Goal: Task Accomplishment & Management: Complete application form

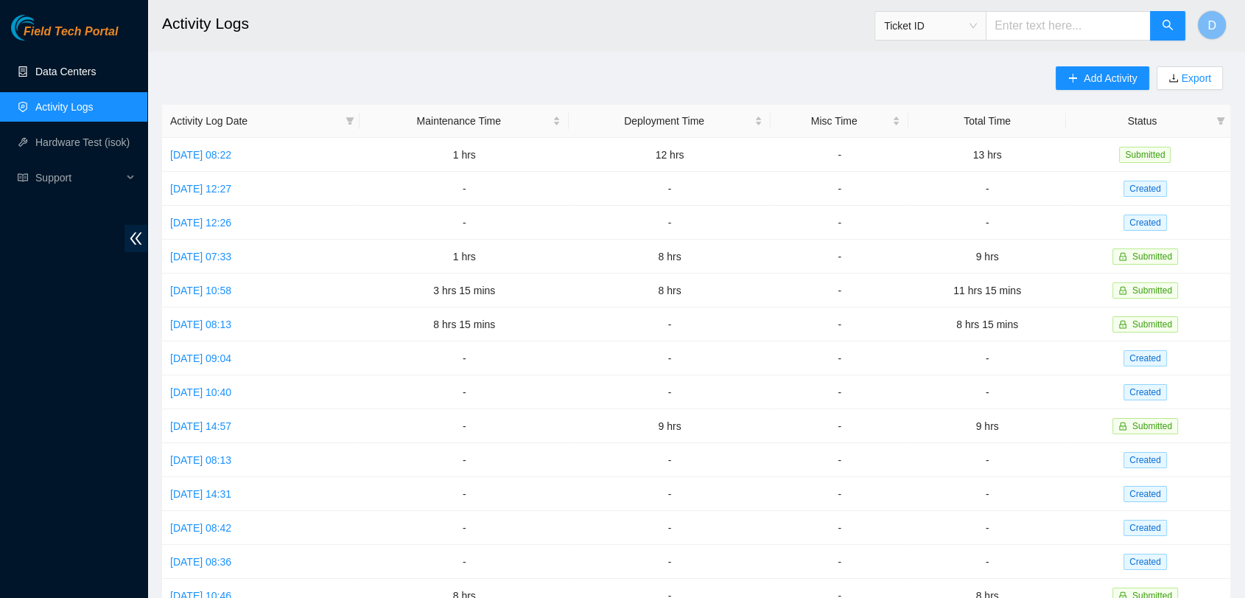
click at [80, 73] on link "Data Centers" at bounding box center [65, 72] width 60 height 12
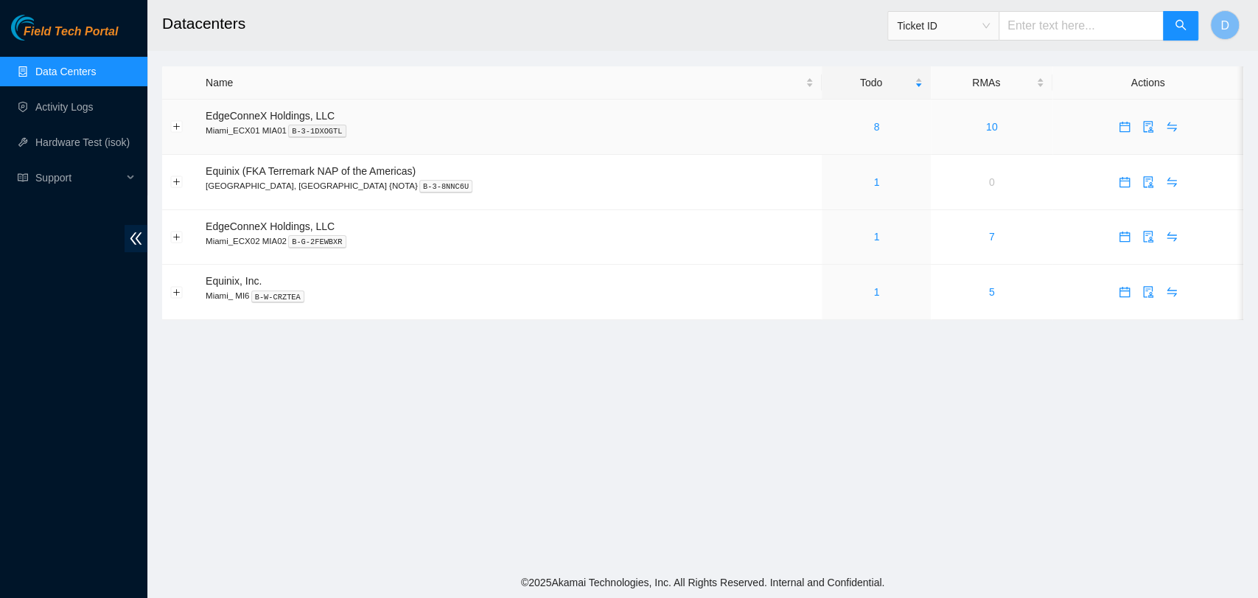
click at [825, 116] on td "8" at bounding box center [876, 126] width 109 height 55
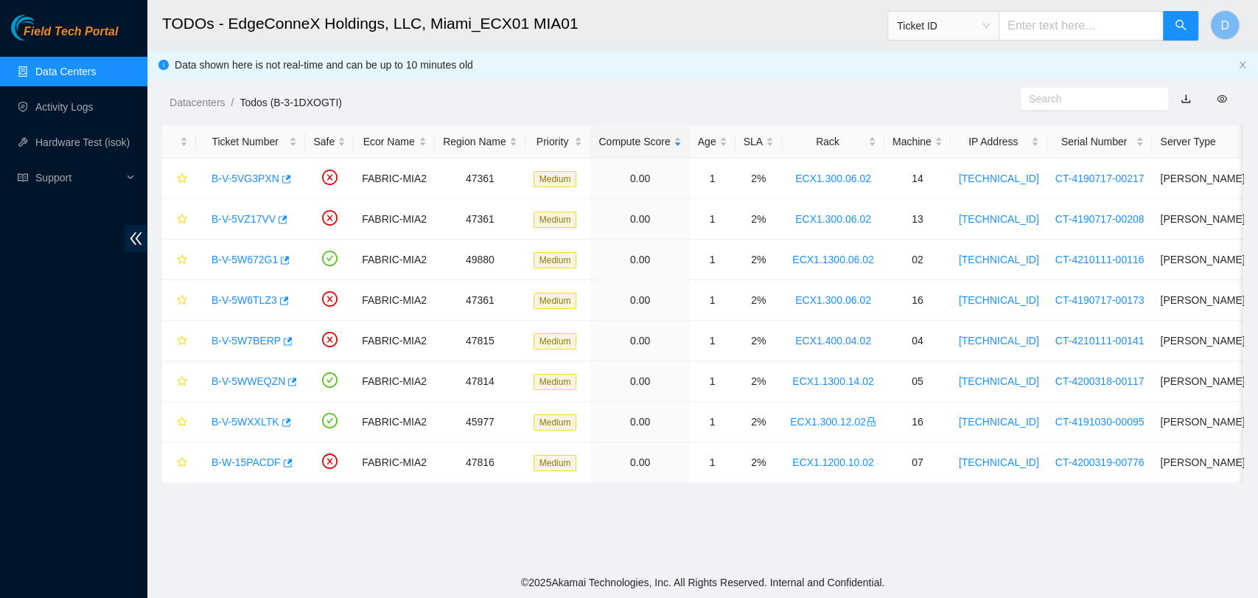
click at [96, 66] on link "Data Centers" at bounding box center [65, 72] width 60 height 12
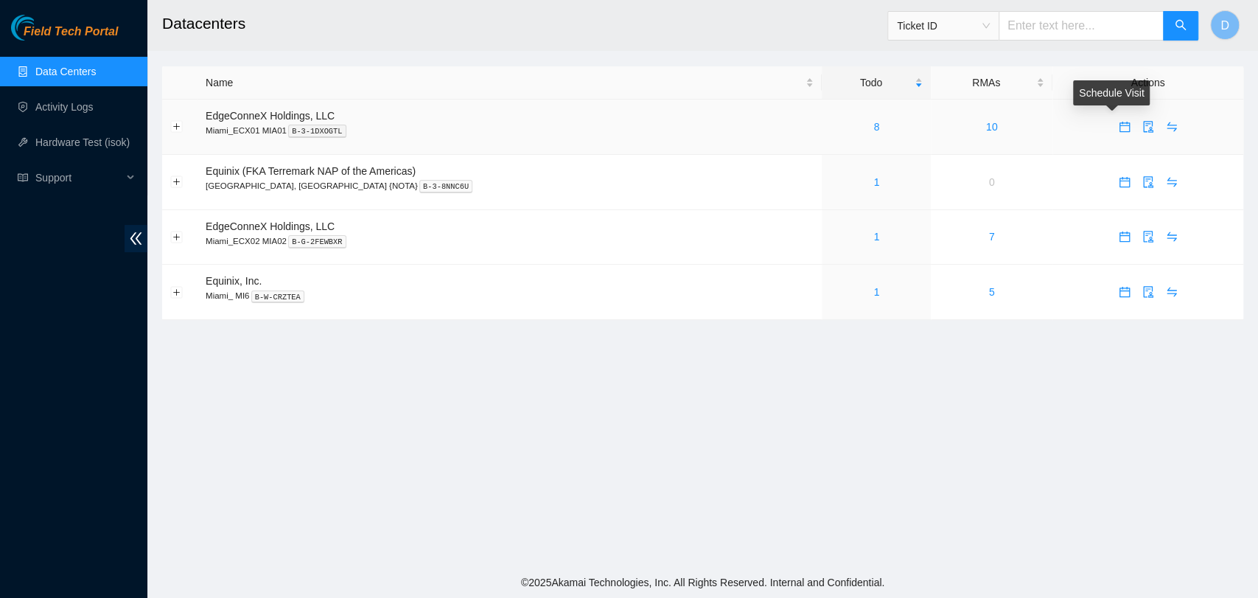
click at [1119, 126] on icon "calendar" at bounding box center [1124, 127] width 10 height 10
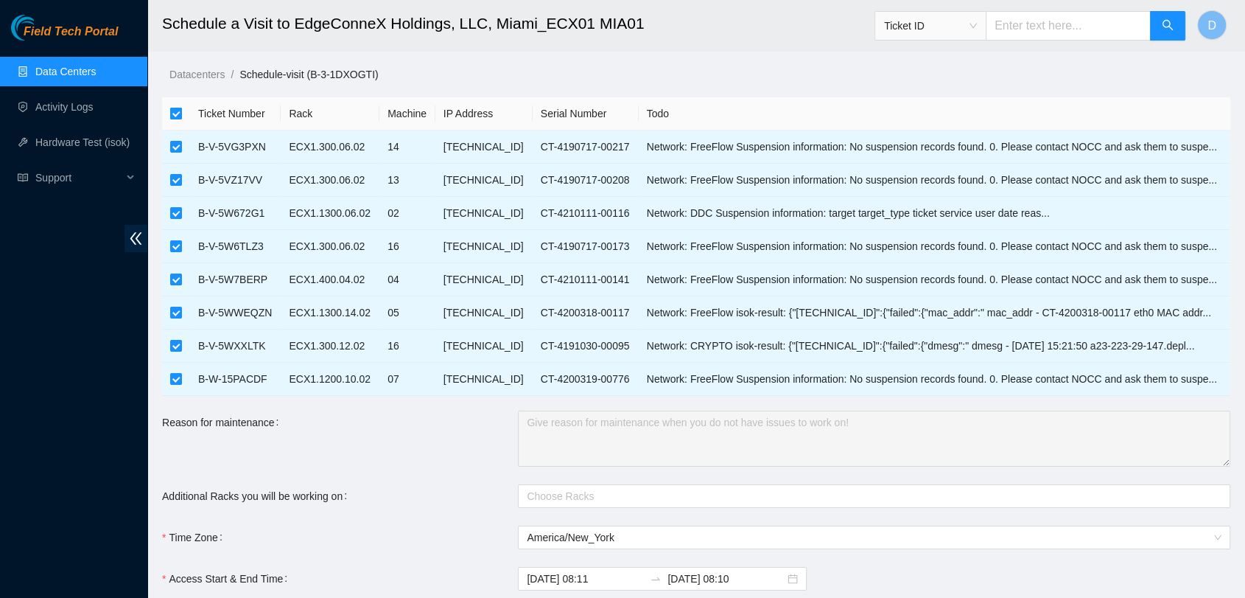
click at [172, 106] on label at bounding box center [176, 113] width 12 height 16
click at [172, 108] on input "checkbox" at bounding box center [176, 114] width 12 height 12
checkbox input "false"
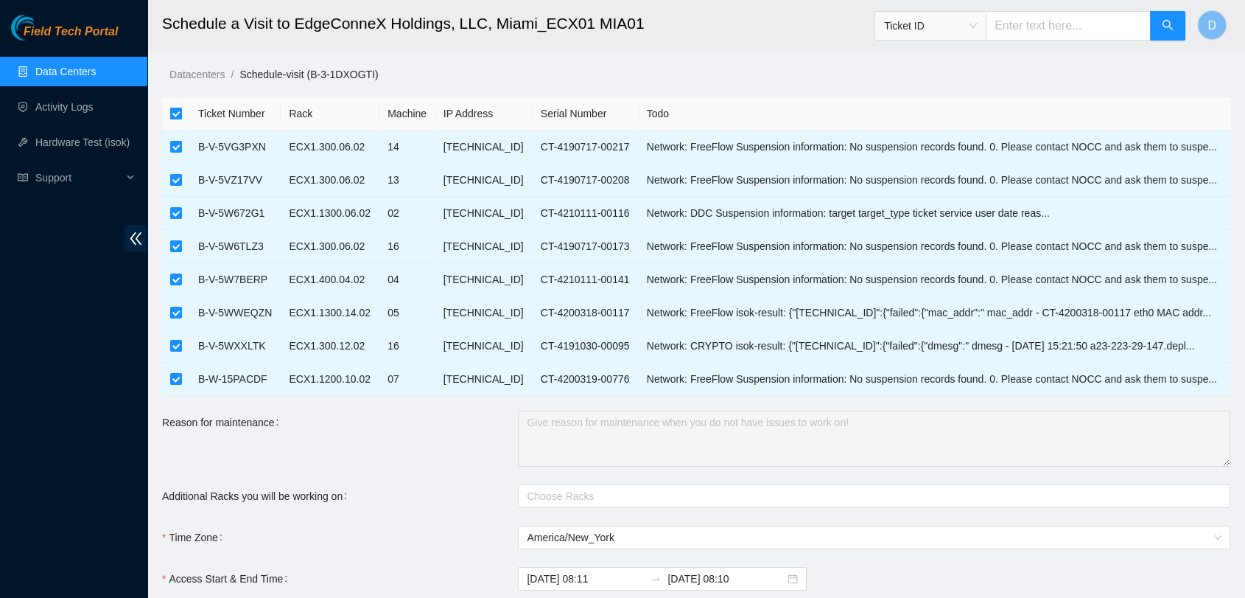
checkbox input "false"
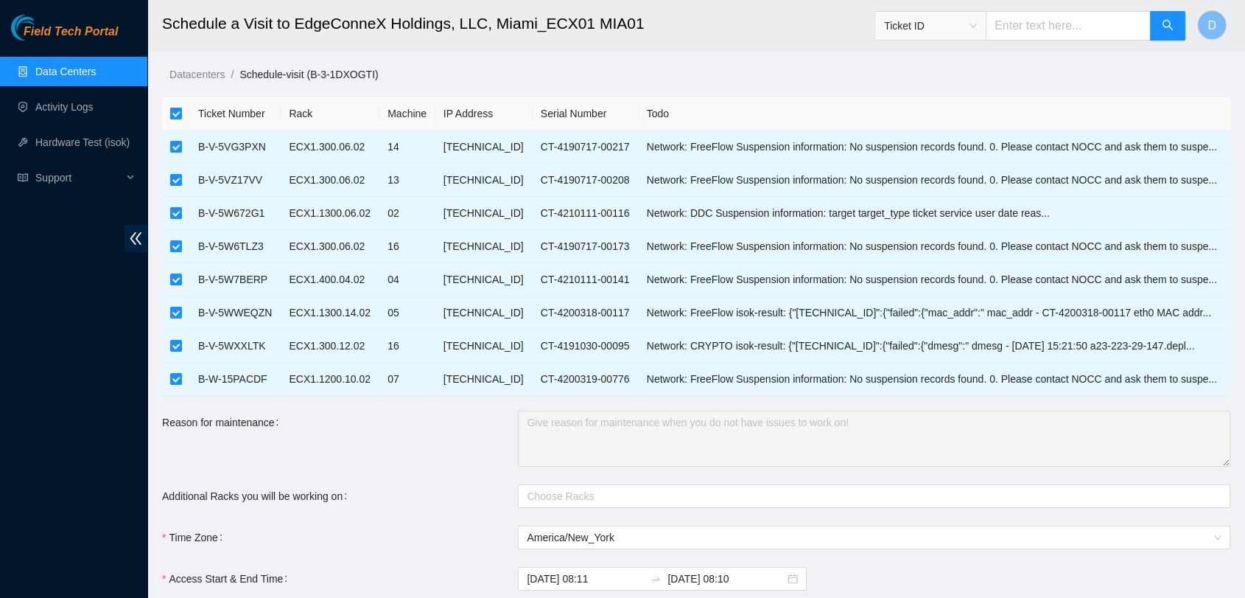
checkbox input "false"
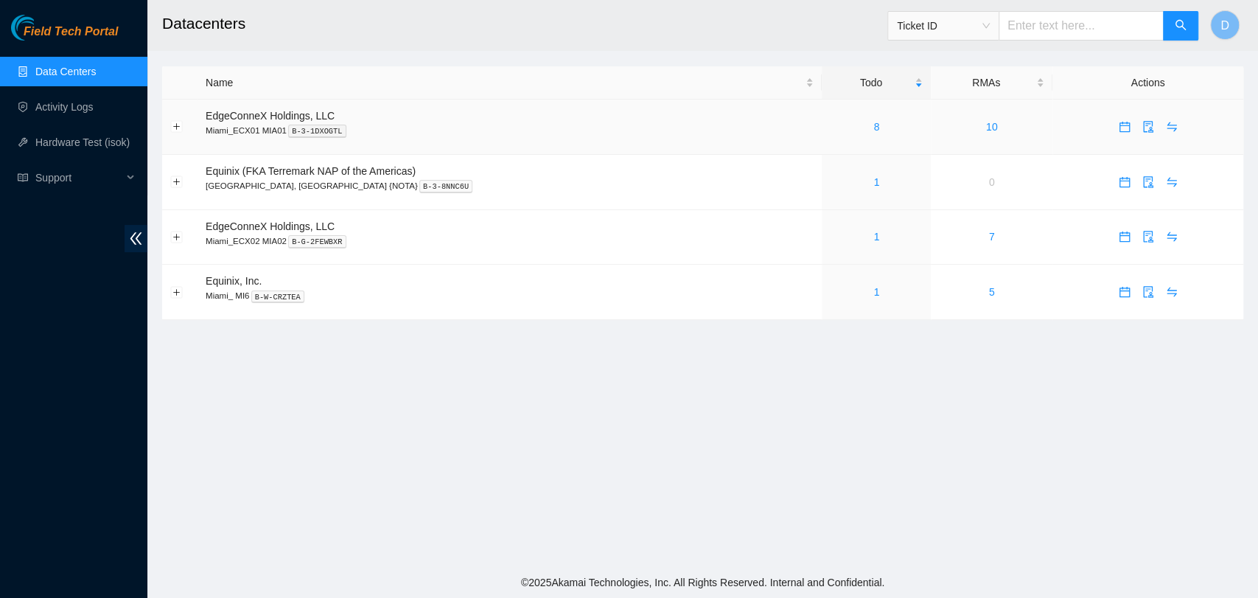
click at [835, 139] on td "8" at bounding box center [876, 126] width 109 height 55
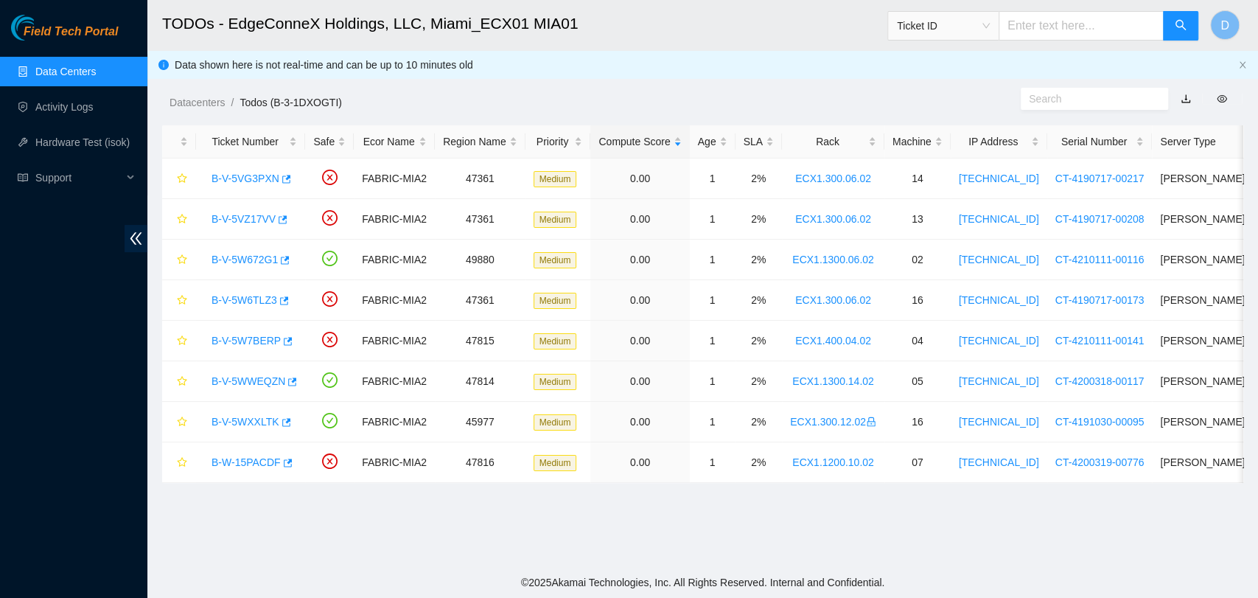
click at [96, 71] on link "Data Centers" at bounding box center [65, 72] width 60 height 12
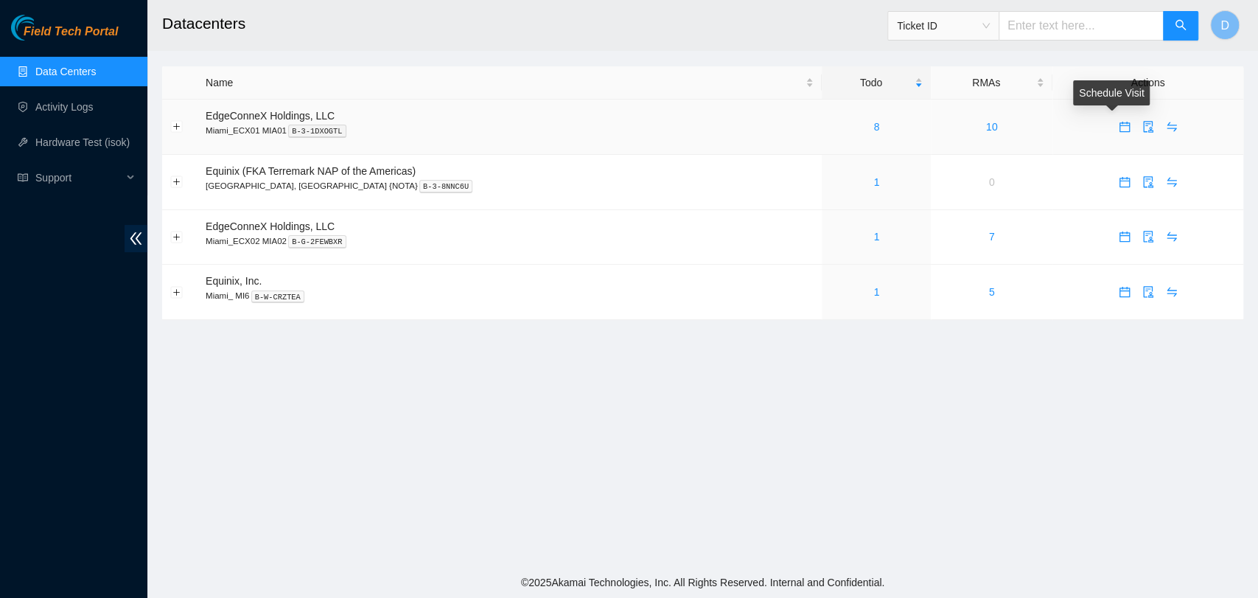
click at [1113, 133] on button "button" at bounding box center [1125, 127] width 24 height 24
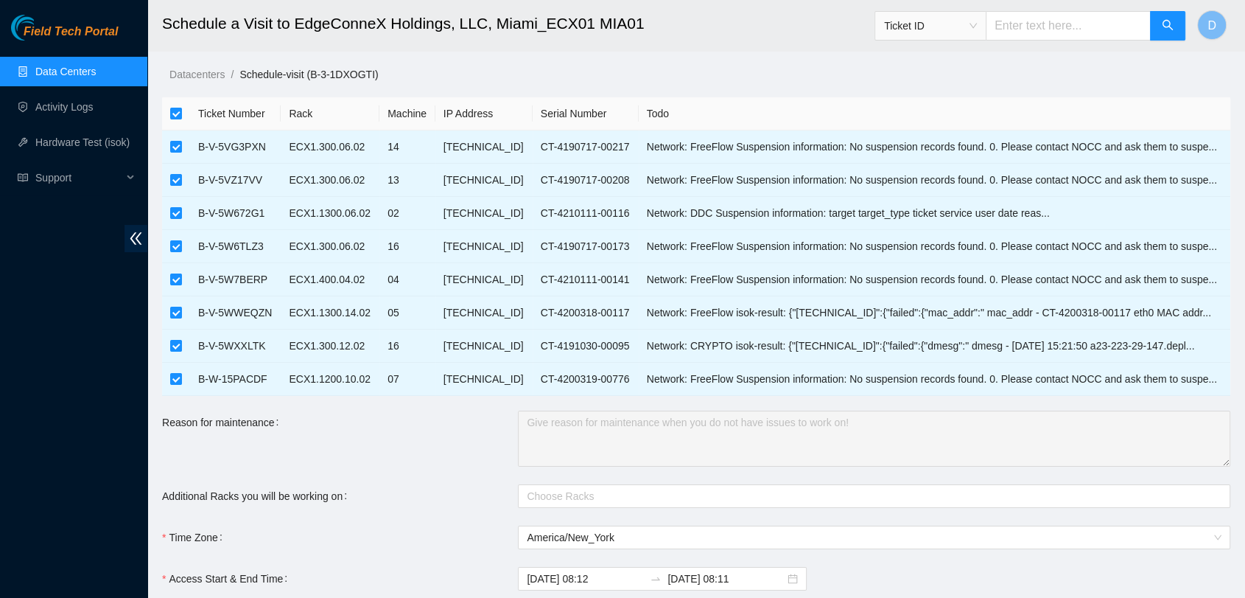
click at [183, 113] on th at bounding box center [176, 113] width 28 height 33
click at [176, 113] on input "checkbox" at bounding box center [176, 114] width 12 height 12
checkbox input "false"
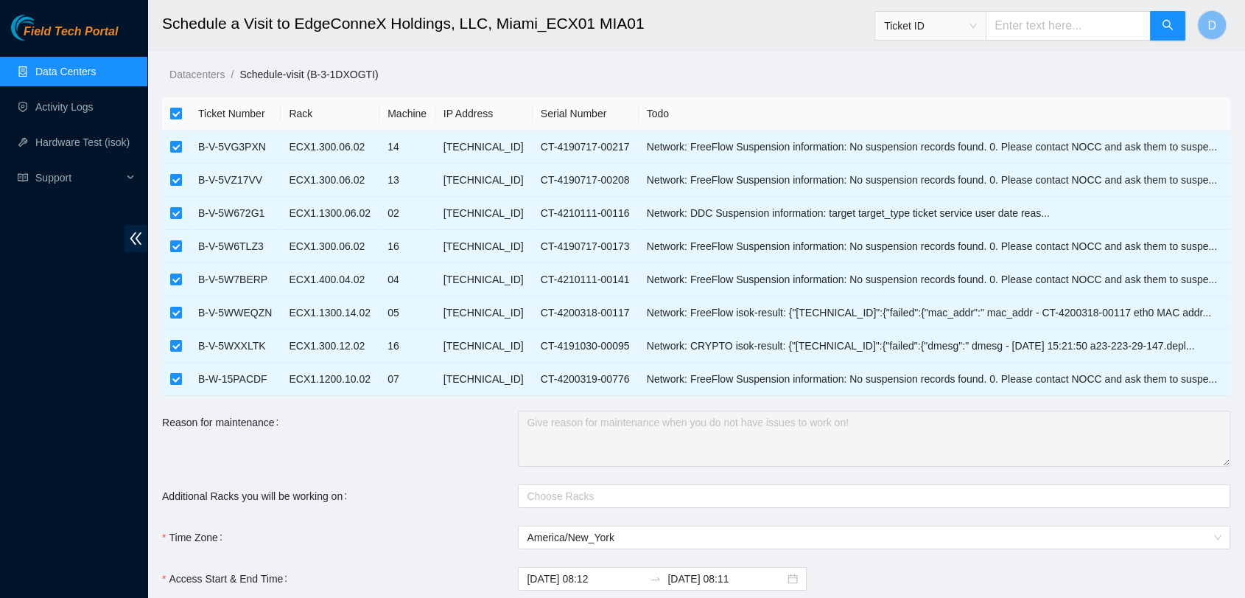
checkbox input "false"
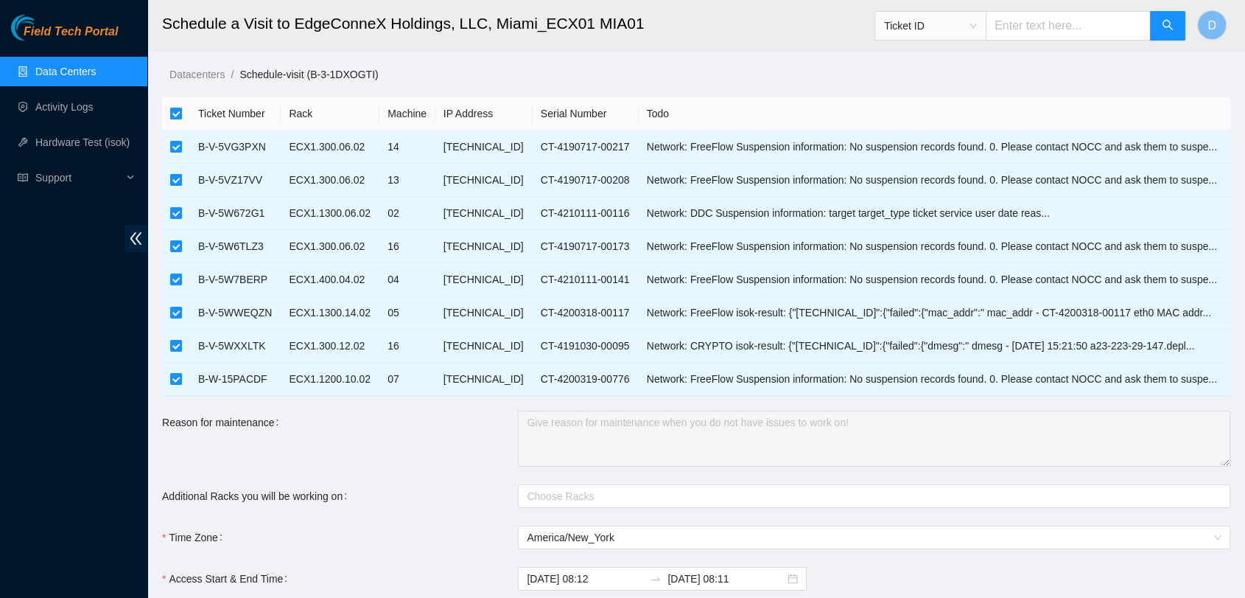
checkbox input "false"
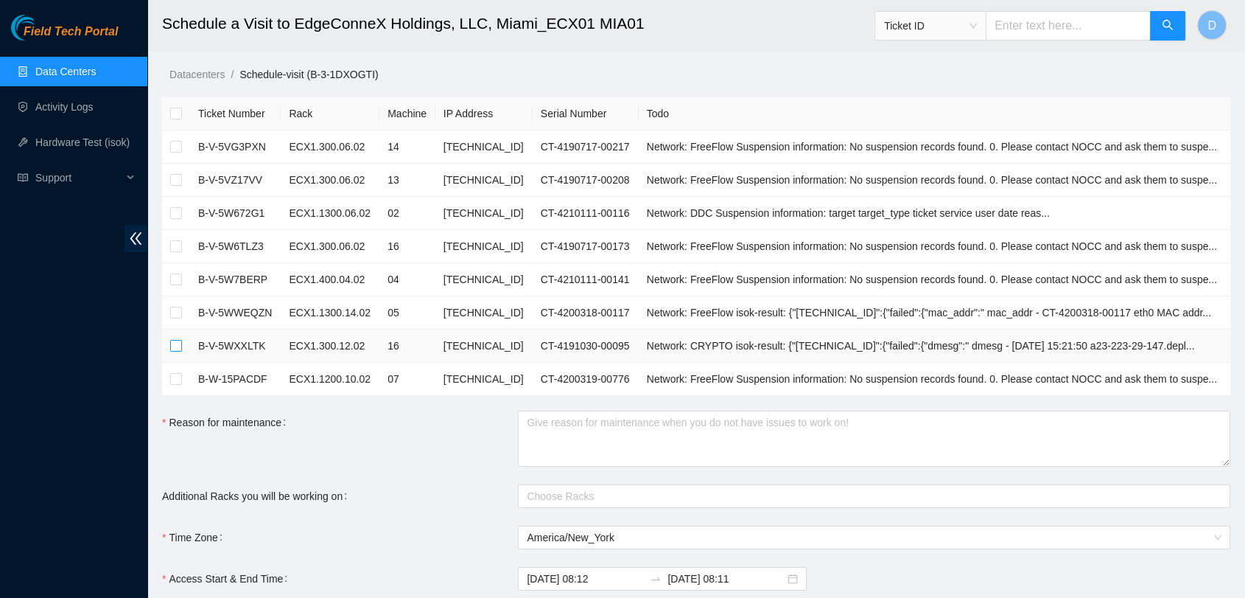
drag, startPoint x: 172, startPoint y: 336, endPoint x: 175, endPoint y: 343, distance: 7.9
click at [175, 343] on td at bounding box center [176, 345] width 28 height 33
click at [175, 343] on input "checkbox" at bounding box center [176, 346] width 12 height 12
checkbox input "true"
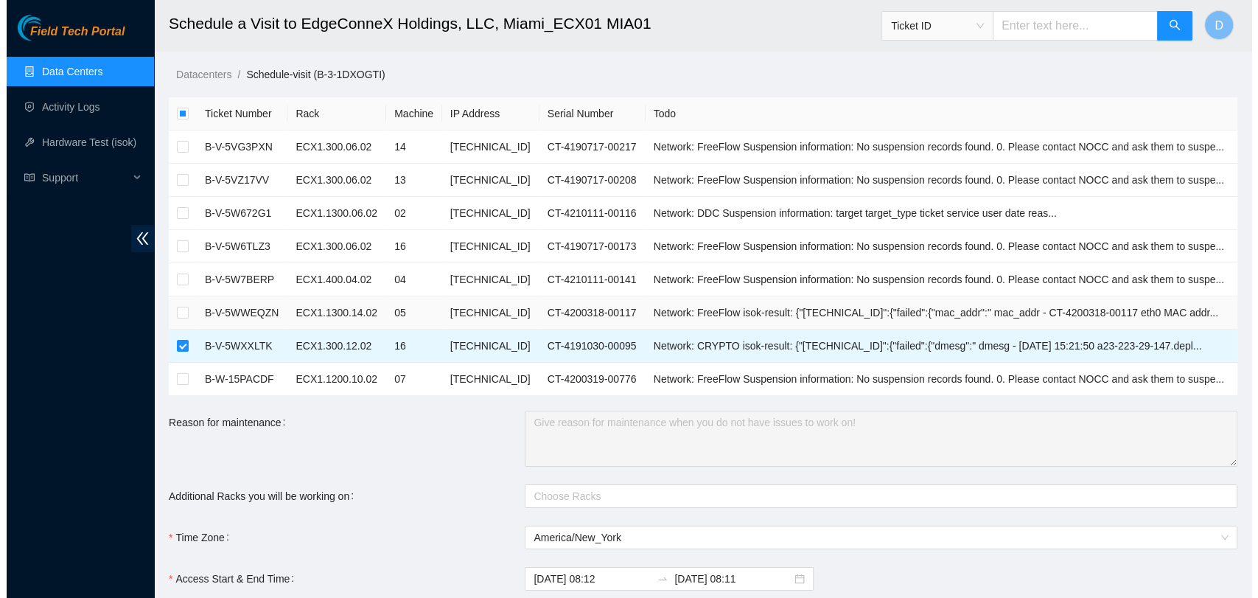
scroll to position [288, 0]
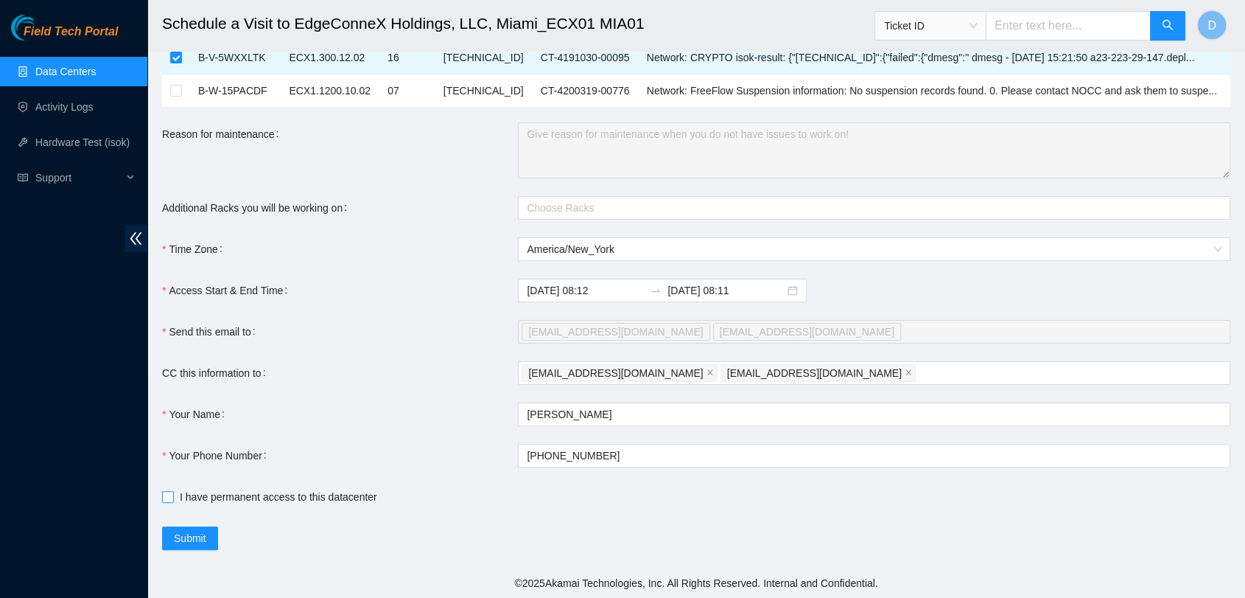
click at [171, 500] on input "I have permanent access to this datacenter" at bounding box center [167, 496] width 10 height 10
checkbox input "true"
click at [195, 538] on span "Submit" at bounding box center [190, 538] width 32 height 16
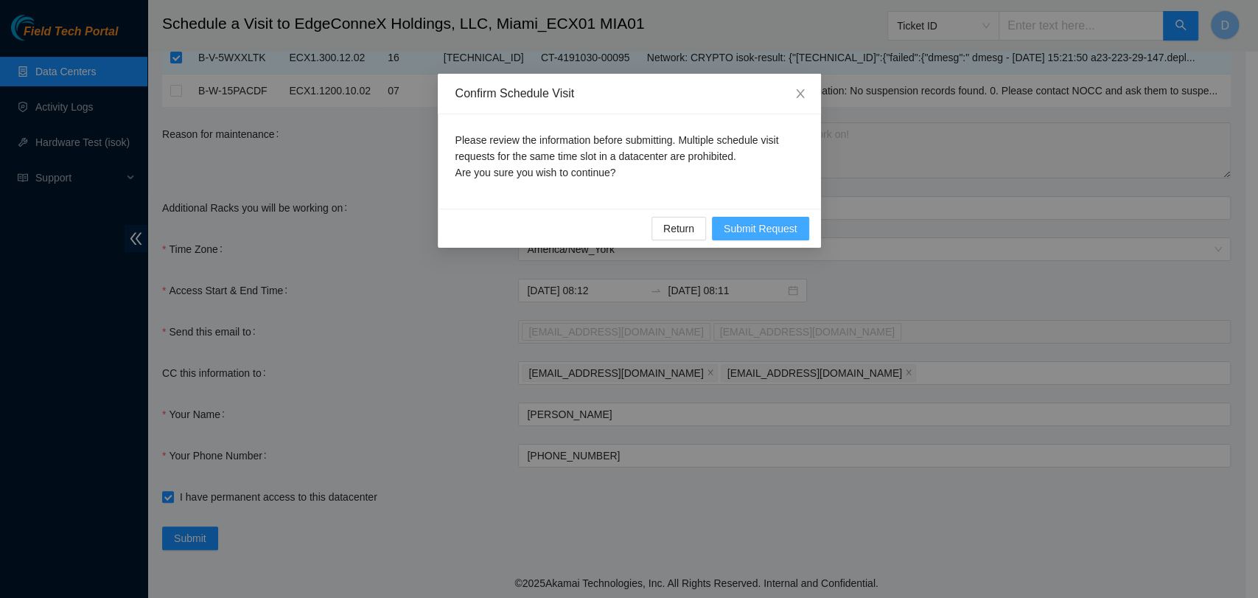
click at [763, 225] on span "Submit Request" at bounding box center [761, 228] width 74 height 16
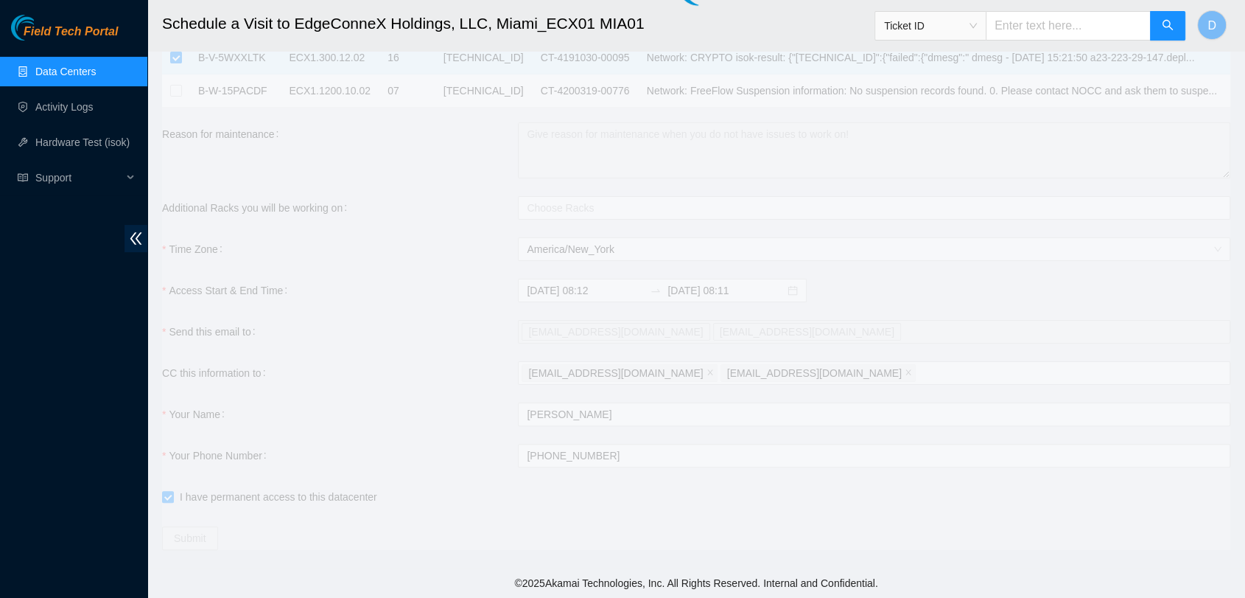
type input "[DATE] 08:13"
